Goal: Task Accomplishment & Management: Complete application form

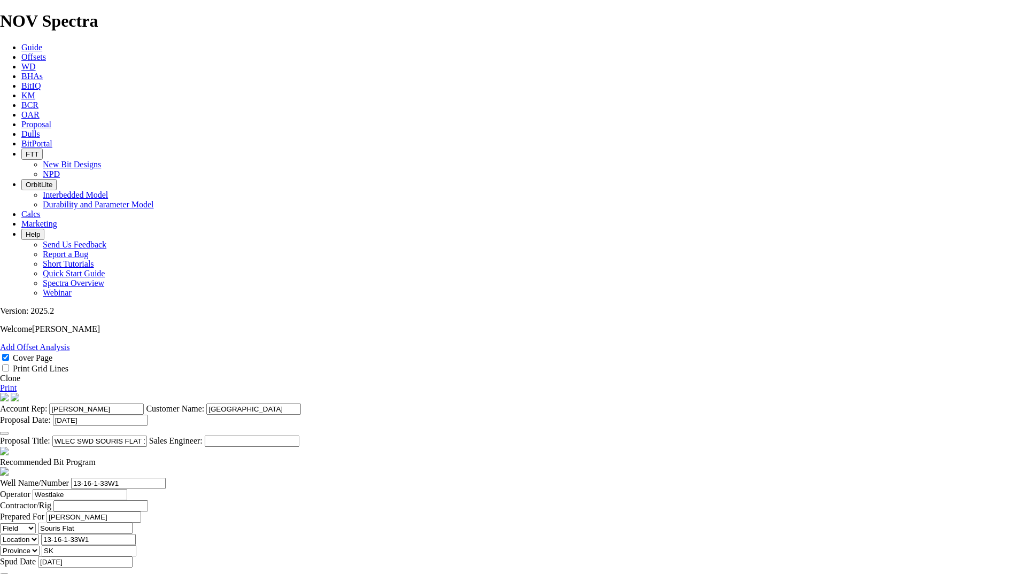
select select "field"
select select "location"
select select "province"
click at [21, 120] on icon at bounding box center [21, 124] width 0 height 9
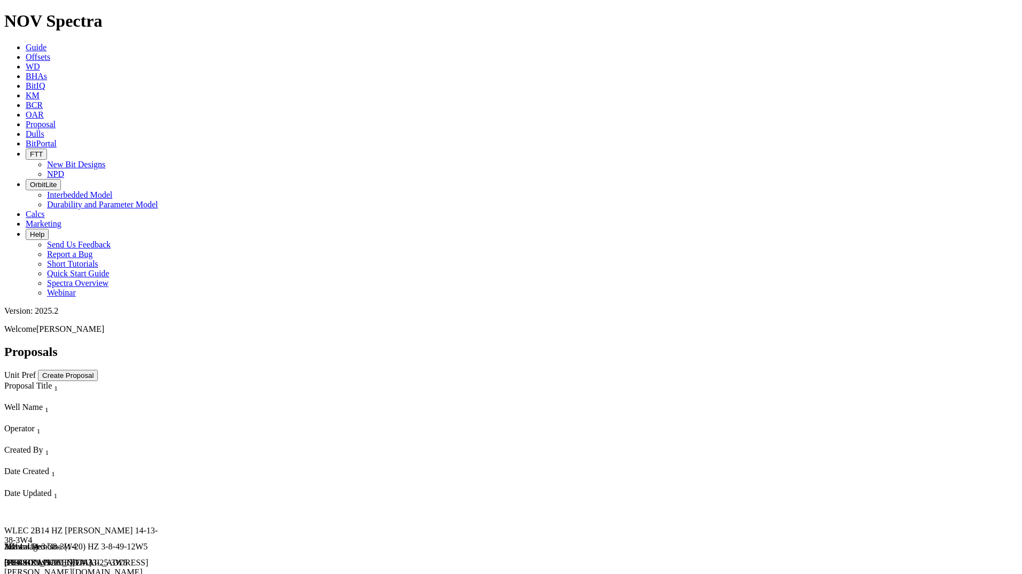
click at [98, 370] on button "Create Proposal" at bounding box center [68, 375] width 60 height 11
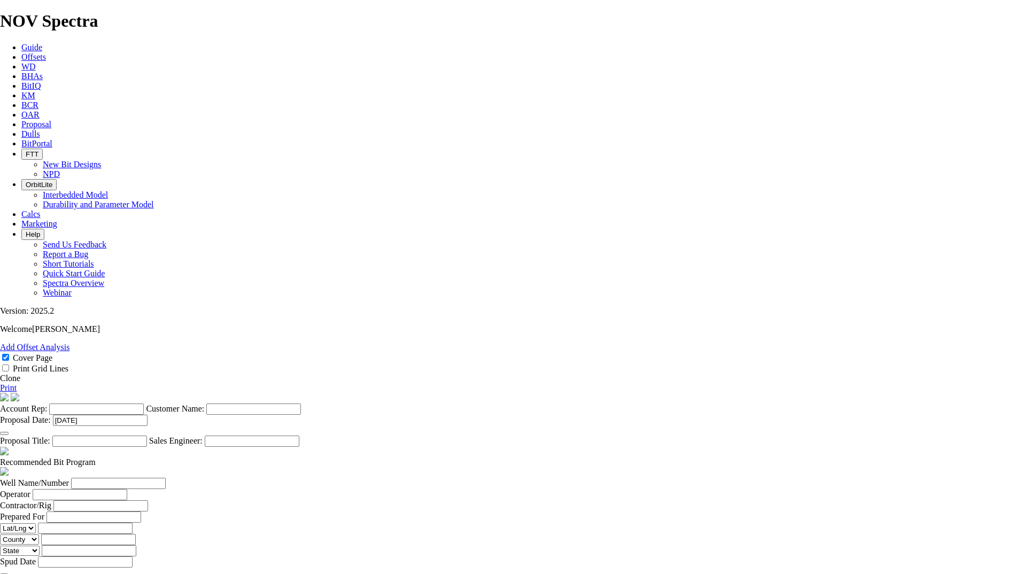
click at [144, 404] on input "Account Rep:" at bounding box center [96, 409] width 95 height 11
type input "[PERSON_NAME]"
click at [301, 404] on input "Islander Oil & Gas" at bounding box center [253, 409] width 95 height 11
type input "Islander Oil"
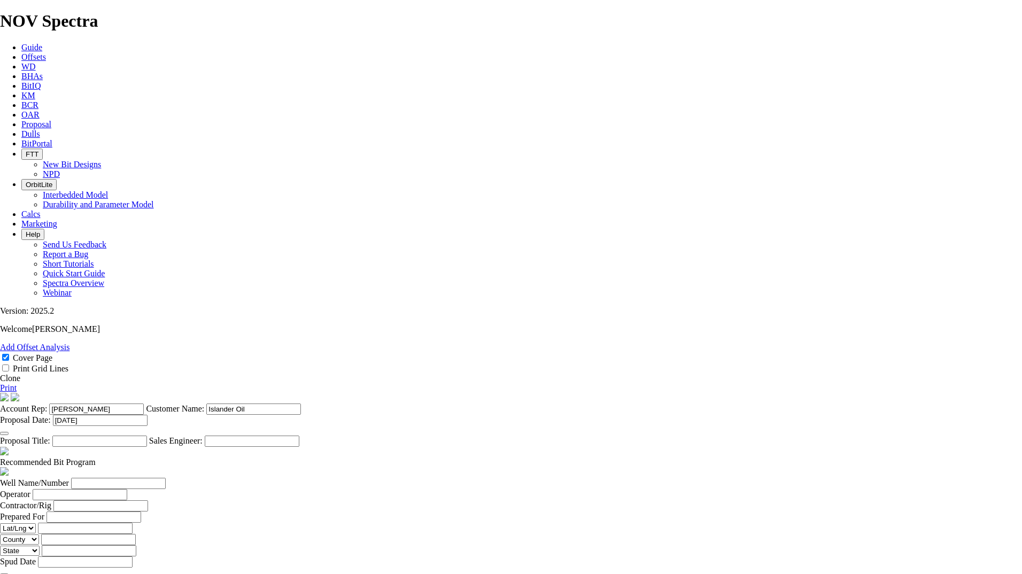
click at [147, 436] on input "Proposal Title:" at bounding box center [99, 441] width 95 height 11
click at [521, 393] on section "Account Rep: Jessica Davey Customer Name: Islander Oil Proposal Date: 19-Sep-20…" at bounding box center [511, 420] width 1022 height 54
click at [147, 436] on input "Proposal Title:" at bounding box center [99, 441] width 95 height 11
click at [166, 478] on input "Well Name/Number" at bounding box center [118, 483] width 95 height 11
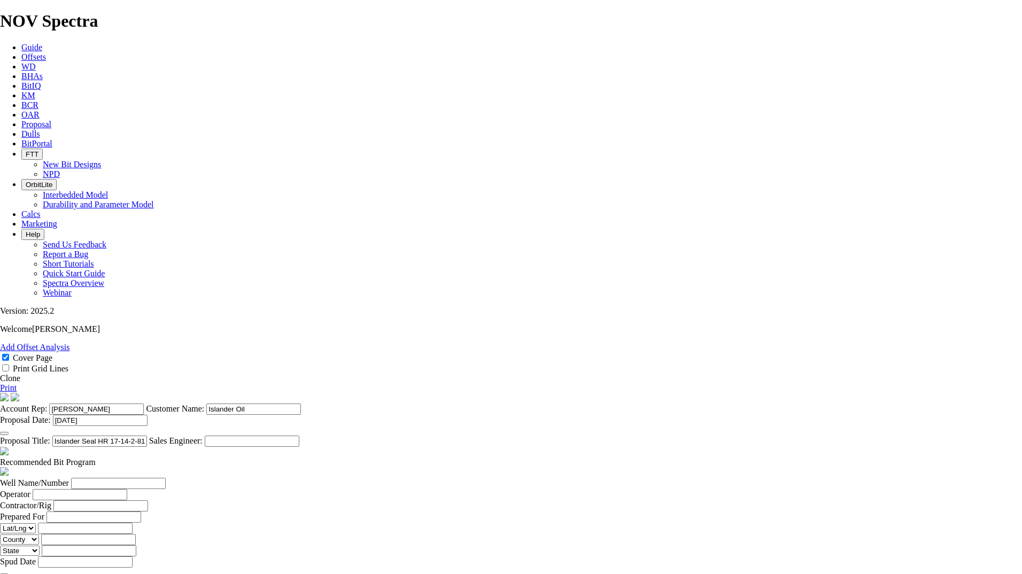
drag, startPoint x: 517, startPoint y: 191, endPoint x: 527, endPoint y: 188, distance: 10.5
click at [147, 436] on input "Islander Seal HR 17-14-2-81W5" at bounding box center [99, 441] width 95 height 11
click at [147, 436] on input "Islander Seal HR 17 14-2-81W5" at bounding box center [99, 441] width 95 height 11
type input "Islander Seal HR 17 14-2-81W5"
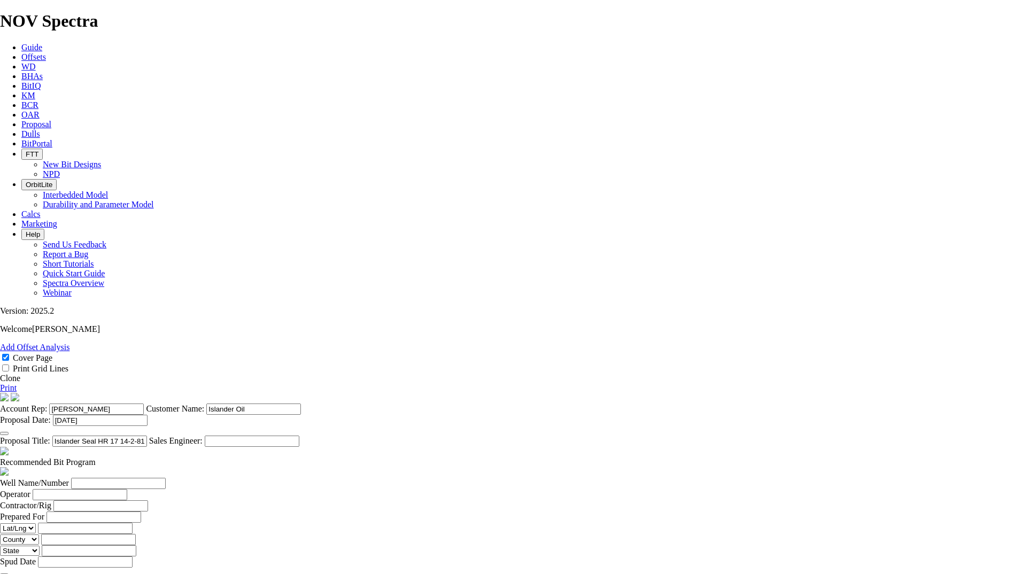
click at [166, 478] on input "Well Name/Number" at bounding box center [118, 483] width 95 height 11
type input "14-2-81-13W5"
type input "Islander Oil"
click at [148, 500] on input "text" at bounding box center [100, 505] width 95 height 11
click at [141, 512] on input "Prepared For" at bounding box center [94, 517] width 95 height 11
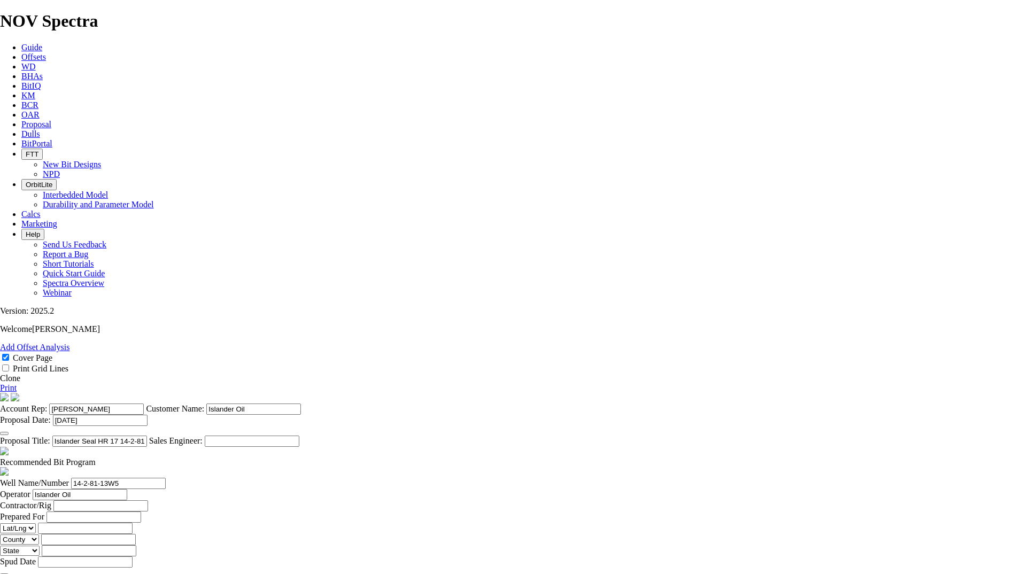
click at [141, 512] on input "Prepared For" at bounding box center [94, 517] width 95 height 11
type input "Bob Caughlin"
click at [39, 535] on select "County Parish Location" at bounding box center [19, 540] width 39 height 10
select select "location"
click at [39, 535] on select "County Parish Location" at bounding box center [19, 540] width 39 height 10
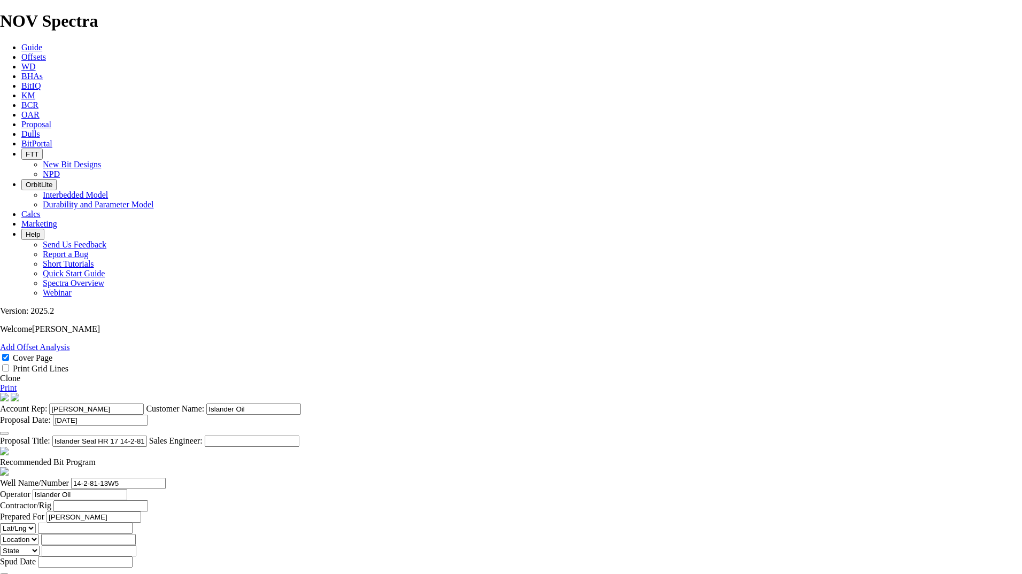
drag, startPoint x: 641, startPoint y: 338, endPoint x: 639, endPoint y: 346, distance: 8.2
click at [41, 535] on label "County Parish Location" at bounding box center [20, 539] width 41 height 9
click at [136, 534] on input "County Parish Location" at bounding box center [88, 539] width 95 height 11
drag, startPoint x: 269, startPoint y: 344, endPoint x: 219, endPoint y: 342, distance: 50.3
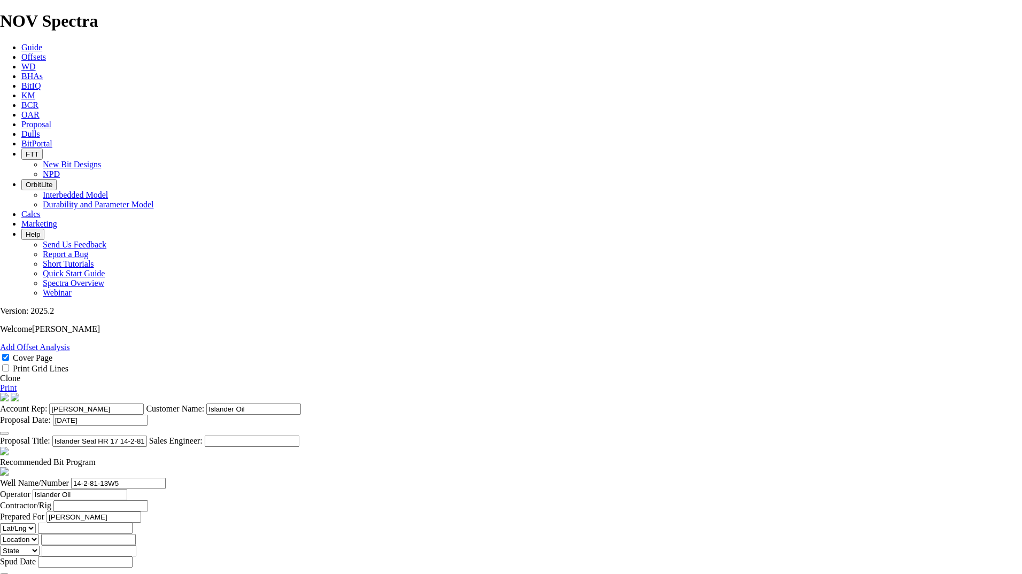
click at [136, 534] on input "County Parish Location" at bounding box center [88, 539] width 95 height 11
paste input "14-2-81-13W5"
type input "14-2-81-13W5"
click at [136, 545] on input "State Province Country" at bounding box center [89, 550] width 95 height 11
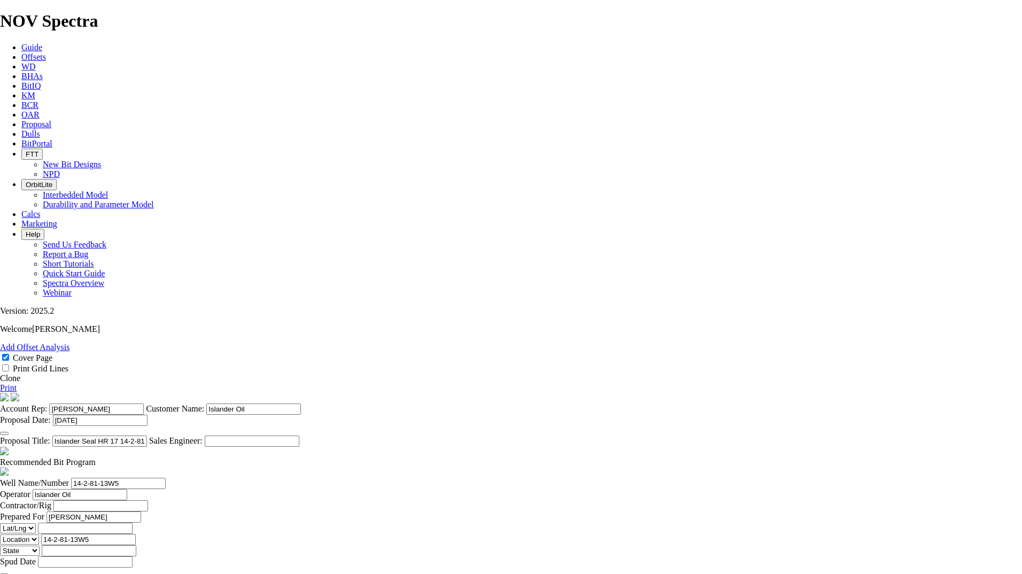
click at [40, 546] on select "State Province Country" at bounding box center [20, 551] width 40 height 10
select select "province"
click at [40, 546] on select "State Province Country" at bounding box center [20, 551] width 40 height 10
click at [136, 545] on input "State Province Country" at bounding box center [89, 550] width 95 height 11
type input "AB"
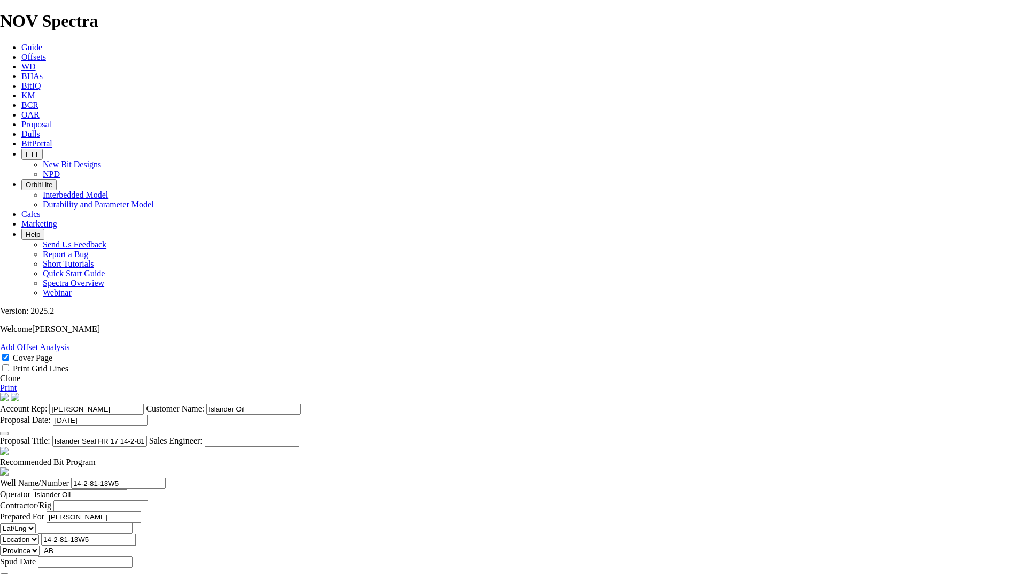
click at [36, 523] on select "Lat/Lng Field" at bounding box center [18, 528] width 36 height 10
select select "field"
click at [36, 523] on select "Lat/Lng Field" at bounding box center [18, 528] width 36 height 10
click at [133, 523] on input "Lat/Lng Field" at bounding box center [85, 528] width 95 height 11
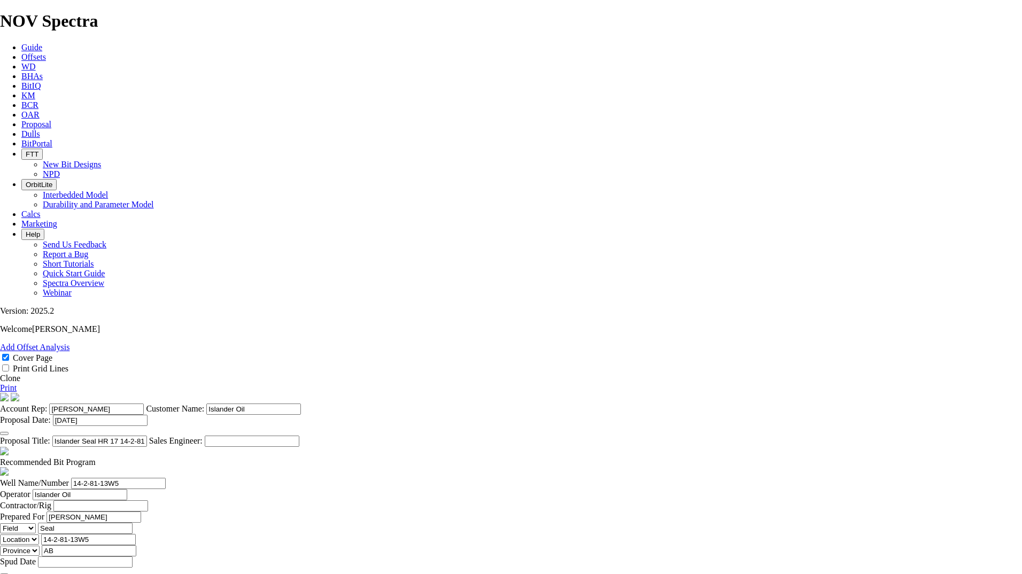
type input "Seal"
click at [43, 574] on label "Prepared By" at bounding box center [21, 582] width 43 height 9
click at [140, 574] on input "Prepared By" at bounding box center [92, 582] width 95 height 11
type input "[PERSON_NAME]"
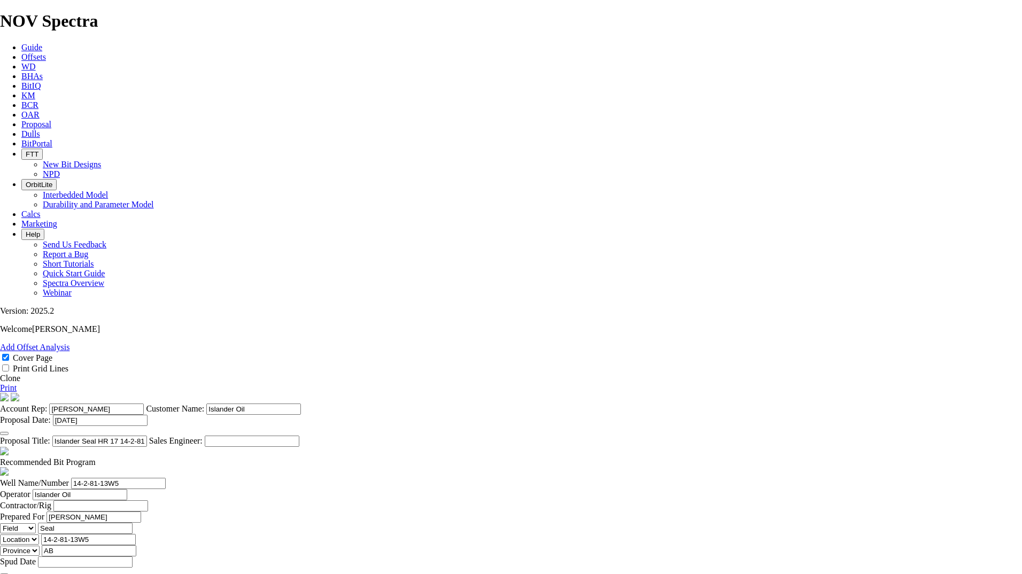
type input "[PHONE_NUMBER]"
type input "8113"
type input "Ray Lavoie"
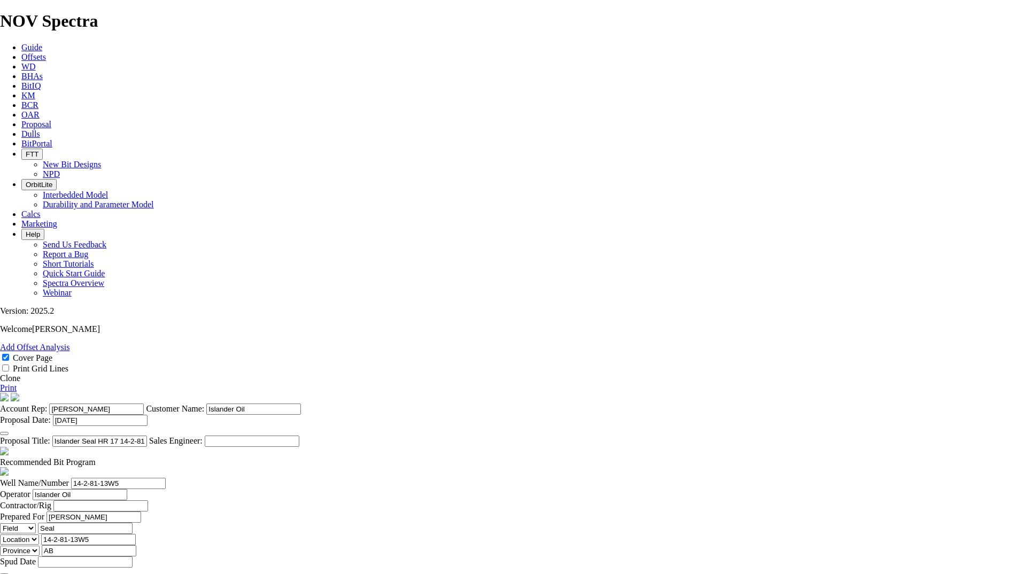
type input "780-836-5933"
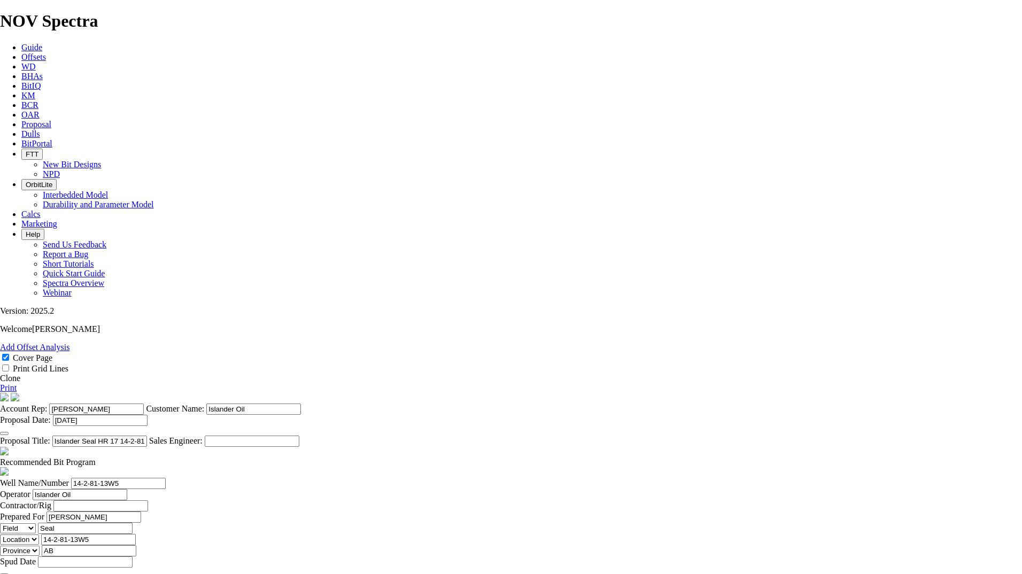
type input "22-Sep-2025"
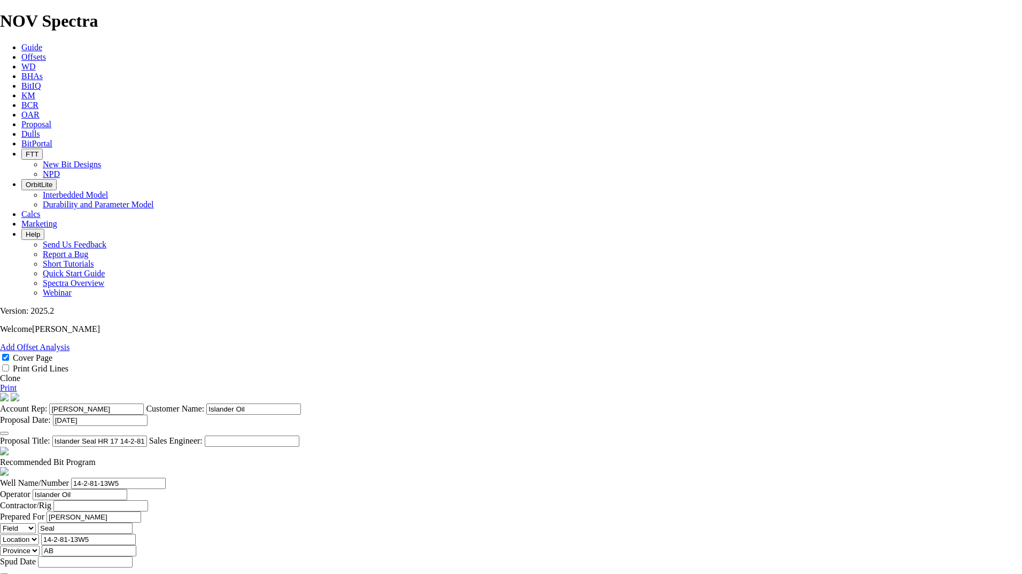
type input "3"
type input "1"
type input "349"
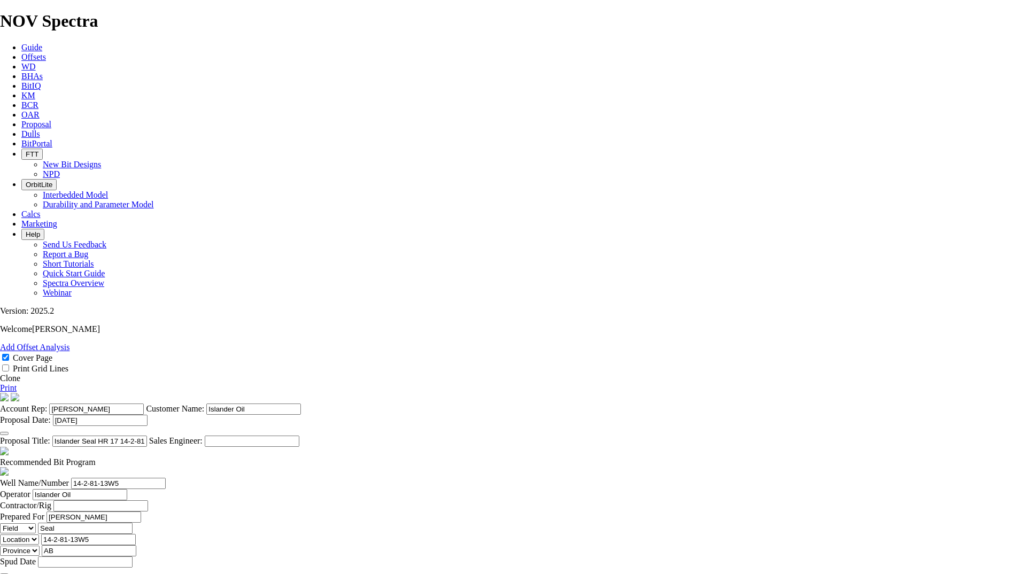
type input "2"
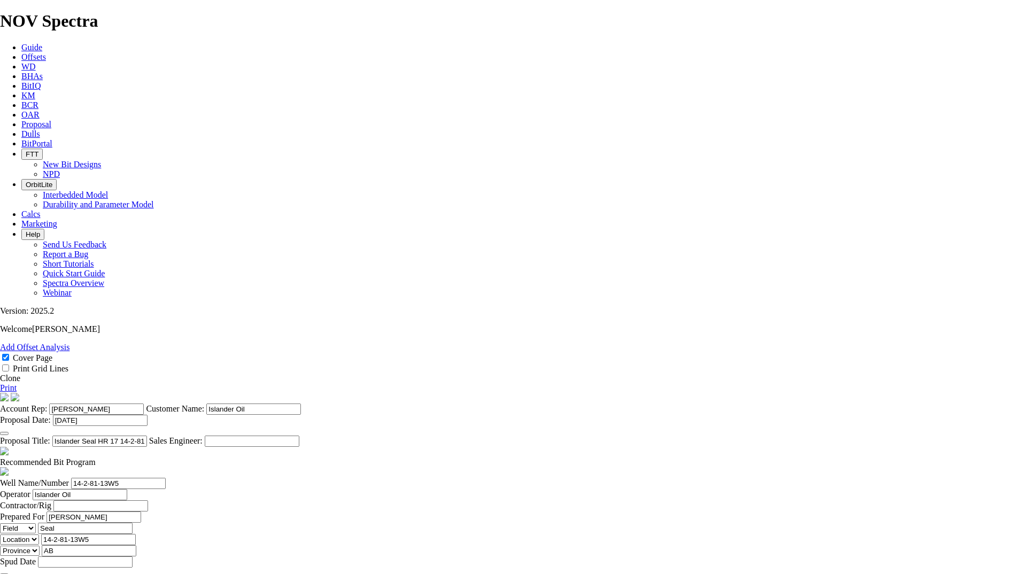
type input "222"
click at [595, 447] on header "Recommended Bit Program" at bounding box center [511, 462] width 1022 height 31
click at [96, 458] on span at bounding box center [96, 462] width 0 height 9
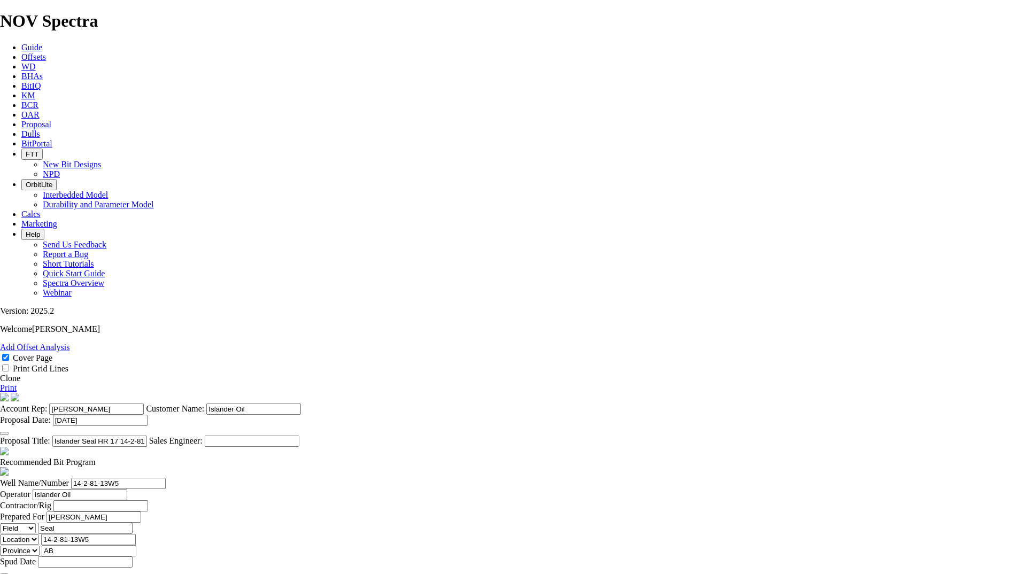
select select "string:CAD"
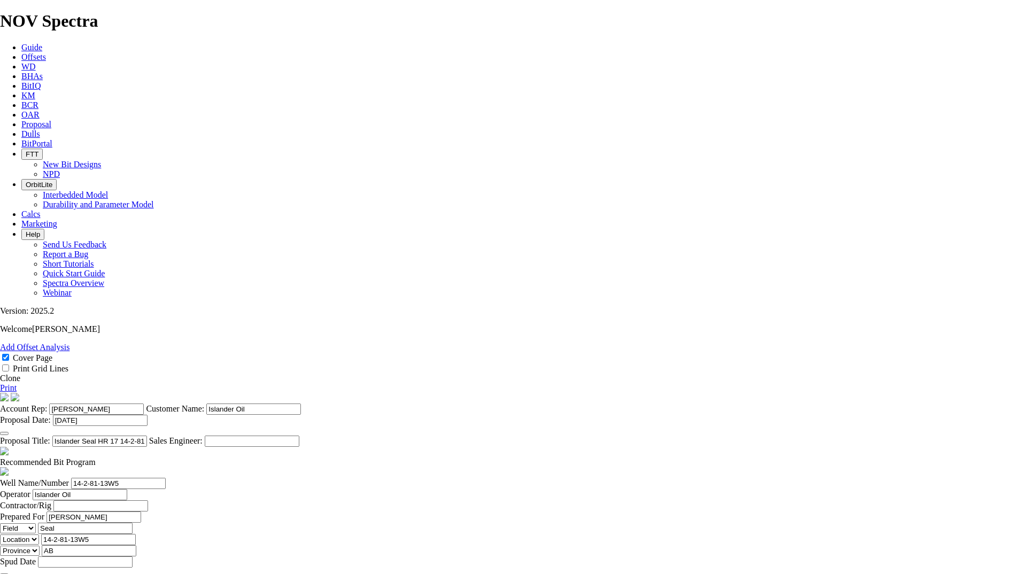
drag, startPoint x: 541, startPoint y: 212, endPoint x: 539, endPoint y: 240, distance: 28.4
checkbox input "false"
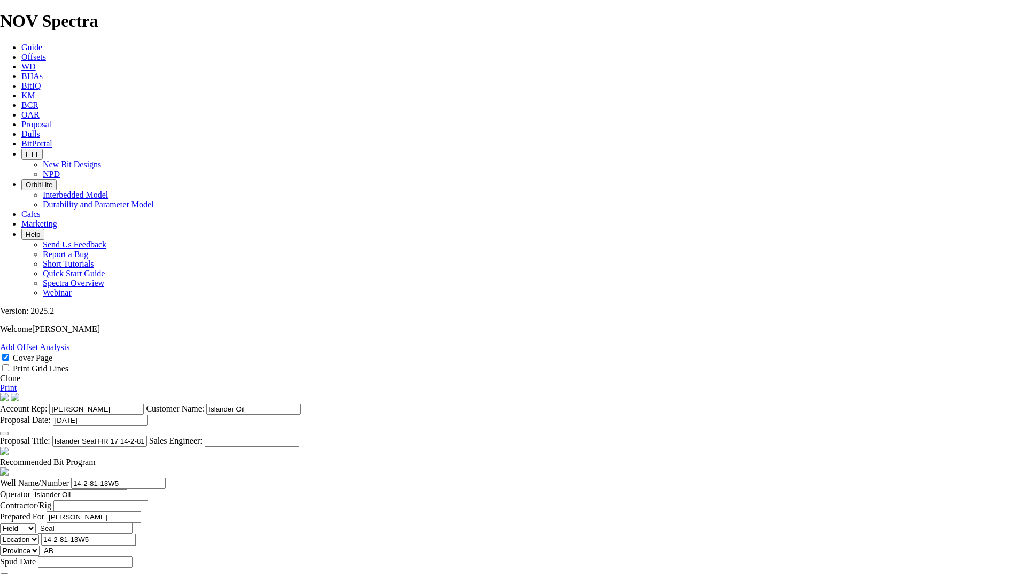
checkbox input "false"
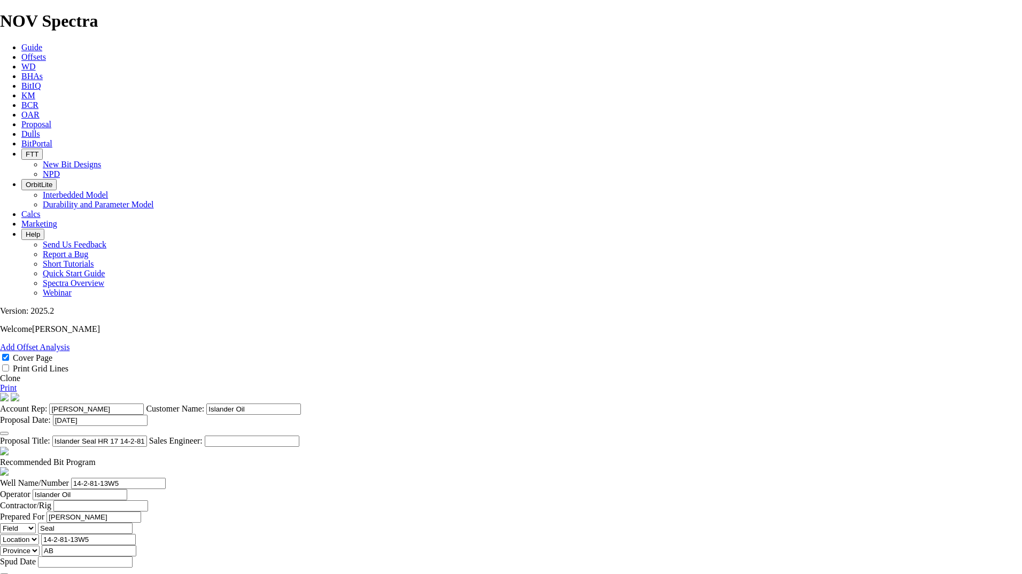
checkbox input "false"
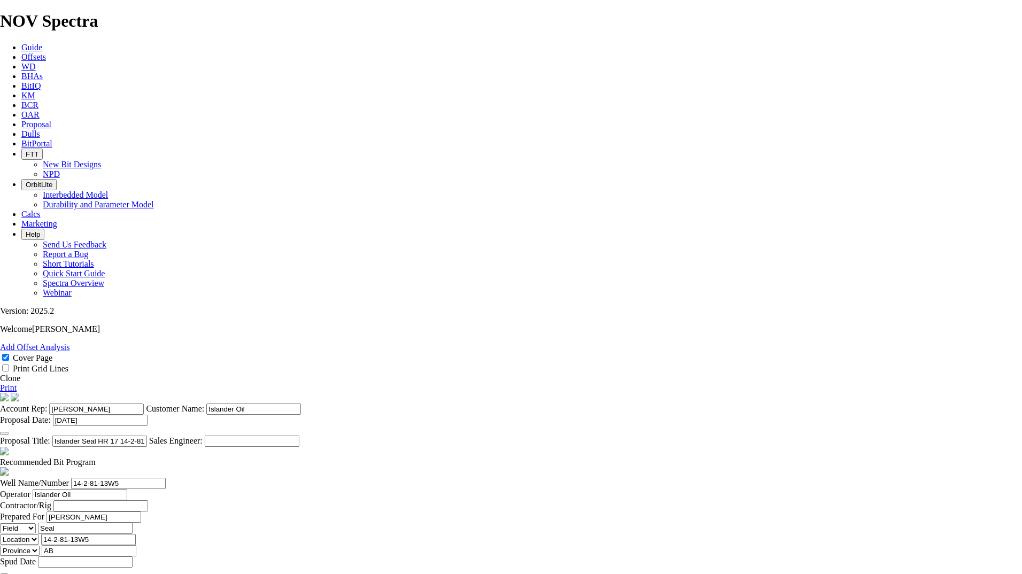
scroll to position [385, 0]
type input "3"
type input "159"
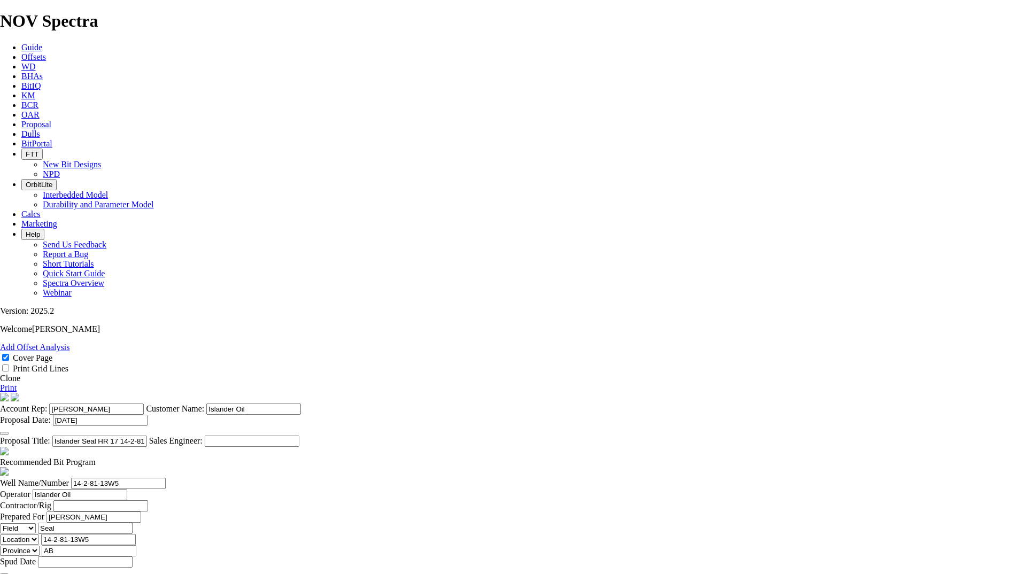
drag, startPoint x: 86, startPoint y: 71, endPoint x: 104, endPoint y: 66, distance: 18.9
click at [92, 393] on cover-page "Account Rep: Jessica Davey Customer Name: Islander Oil Proposal Date: 19-Sep-20…" at bounding box center [511, 420] width 1022 height 54
select select "field"
select select "location"
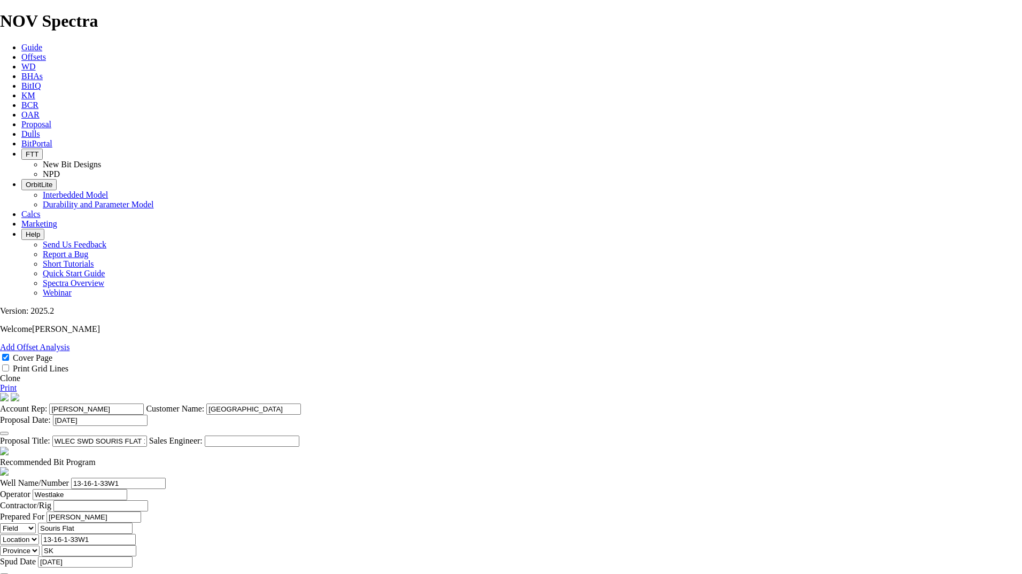
select select "province"
click at [46, 52] on span "Offsets" at bounding box center [33, 56] width 25 height 9
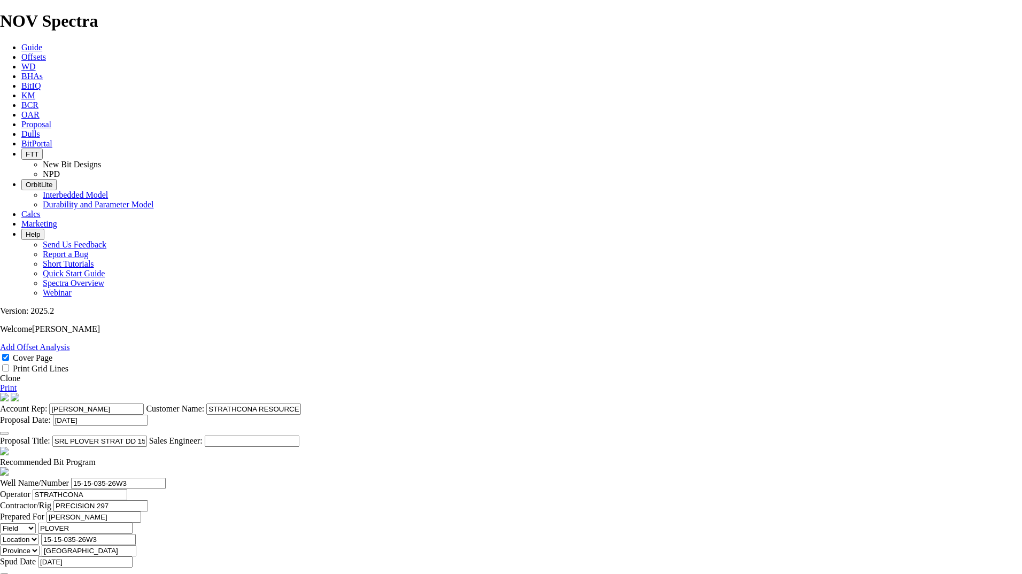
select select "field"
select select "location"
select select "province"
click at [838, 393] on cover-page "Account Rep: JESSICA DAVEY Customer Name: STRATHCONA RESOURCES LTD. Proposal Da…" at bounding box center [511, 420] width 1022 height 54
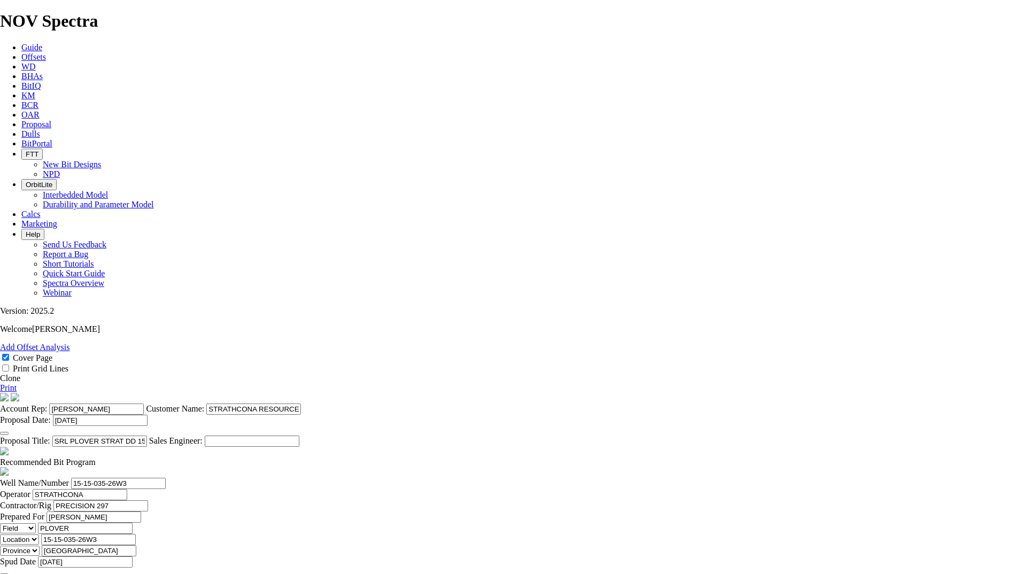
type input "3"
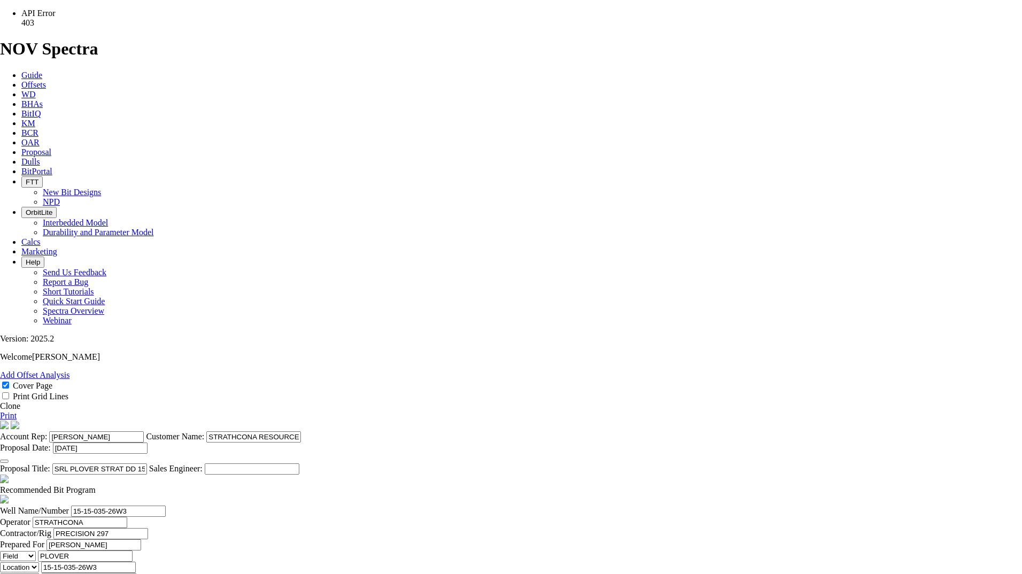
type input "2500"
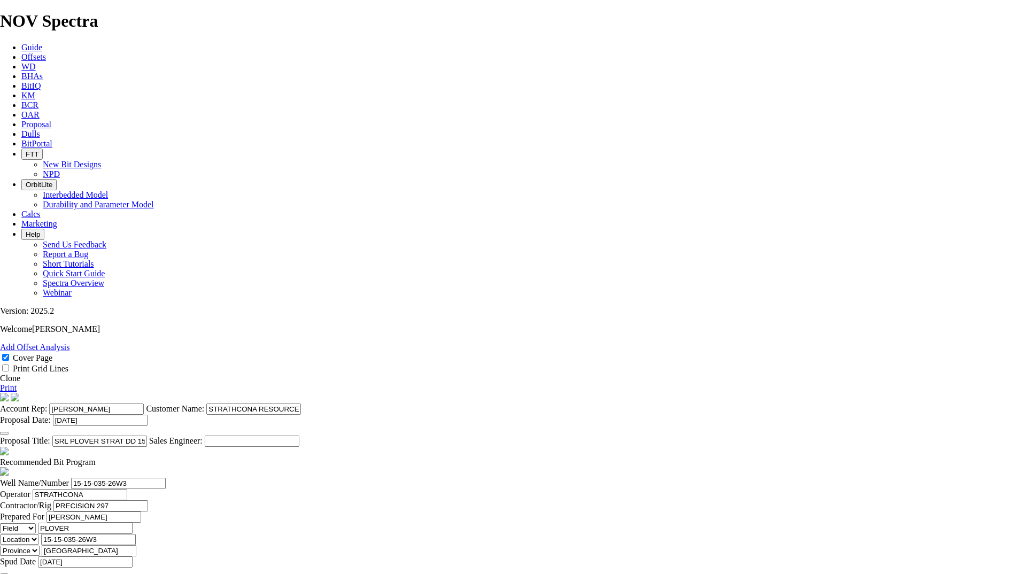
type textarea "159mm BITS WILL BE PRICED AT $2,500 THROUGH THE TABLE, INCLUDES FIRST WELL DRIL…"
click at [17, 383] on link "Print" at bounding box center [8, 387] width 17 height 9
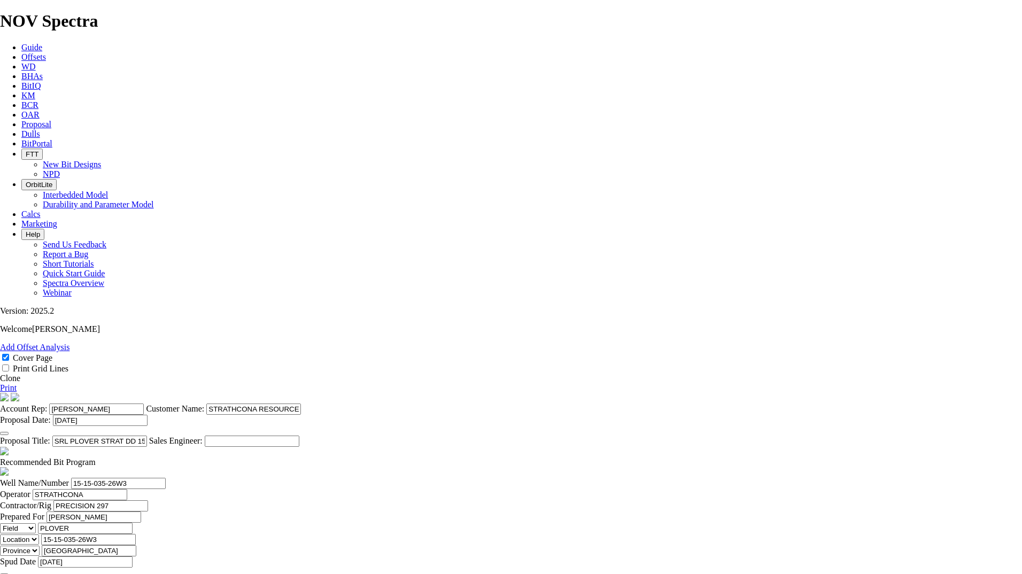
drag, startPoint x: 133, startPoint y: 336, endPoint x: 128, endPoint y: 336, distance: 5.4
click at [133, 393] on cover-page "Account Rep: JESSICA DAVEY Customer Name: STRATHCONA RESOURCES LTD. Proposal Da…" at bounding box center [511, 420] width 1022 height 54
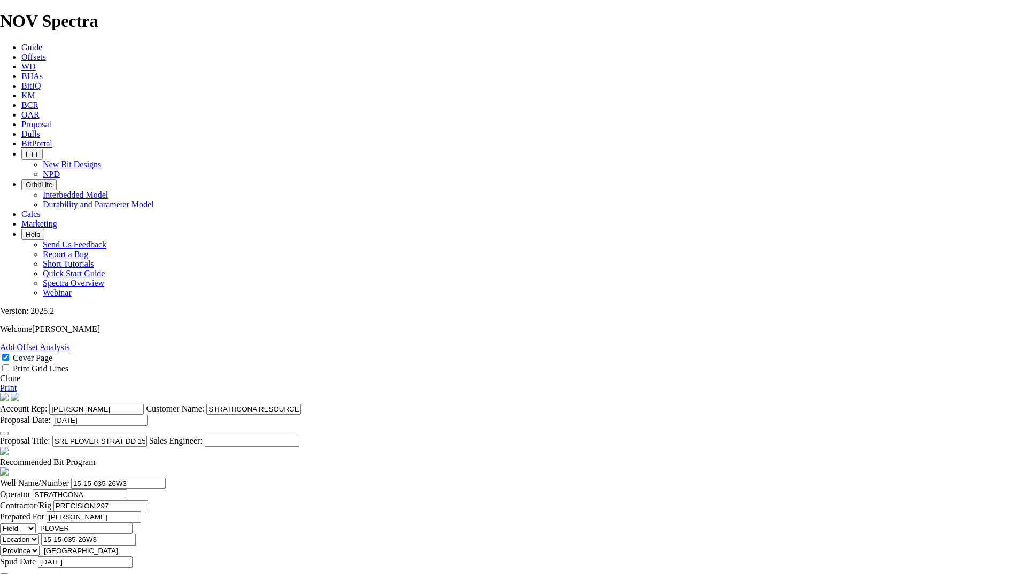
click at [96, 458] on span at bounding box center [96, 462] width 0 height 9
checkbox input "false"
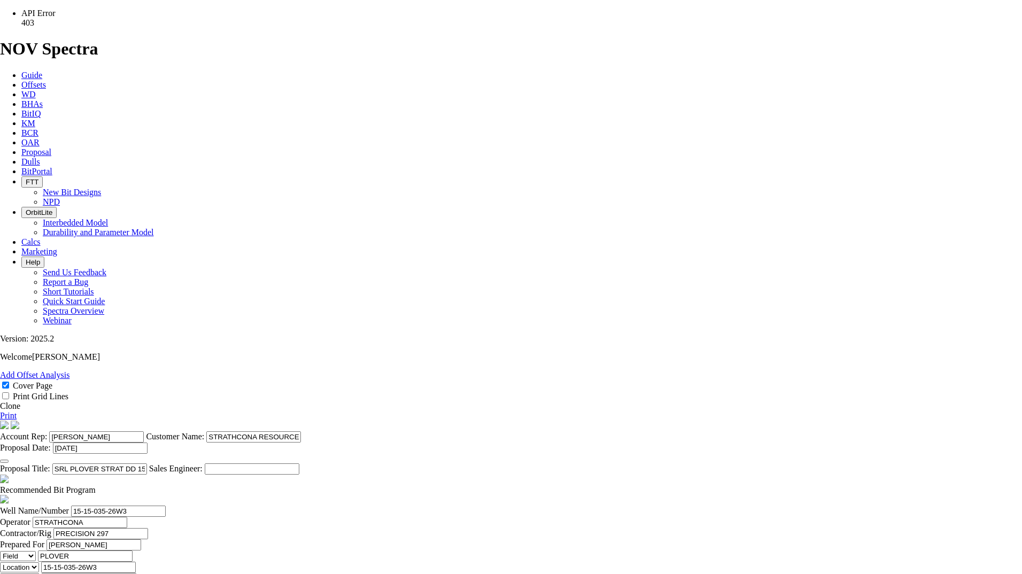
click at [628, 421] on section "Account Rep: JESSICA DAVEY Customer Name: STRATHCONA RESOURCES LTD. Proposal Da…" at bounding box center [511, 448] width 1022 height 54
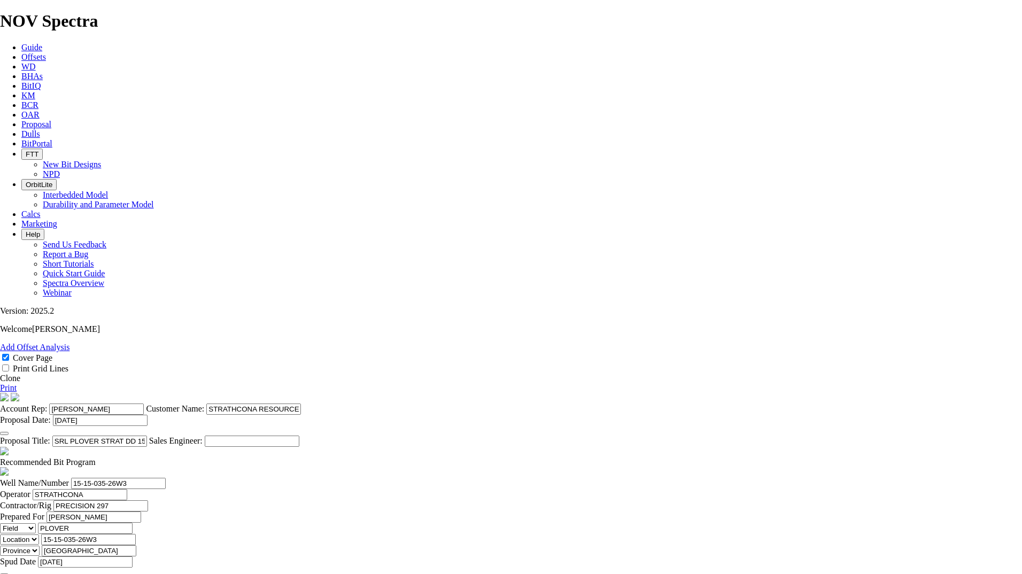
click at [0, 383] on icon at bounding box center [0, 387] width 0 height 9
